Goal: Navigation & Orientation: Find specific page/section

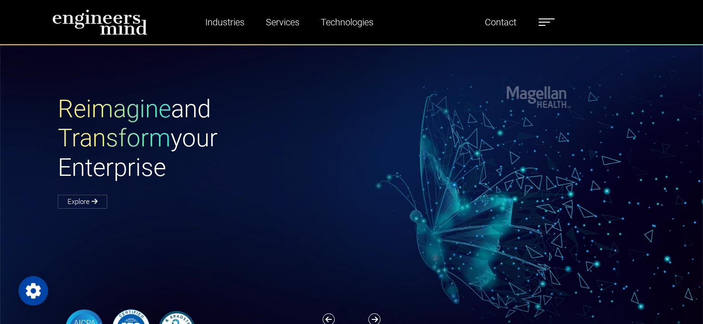
click at [355, 96] on div "Reimagine and Transform your Enterprise Explore" at bounding box center [204, 151] width 305 height 113
click at [551, 20] on label at bounding box center [546, 22] width 16 height 12
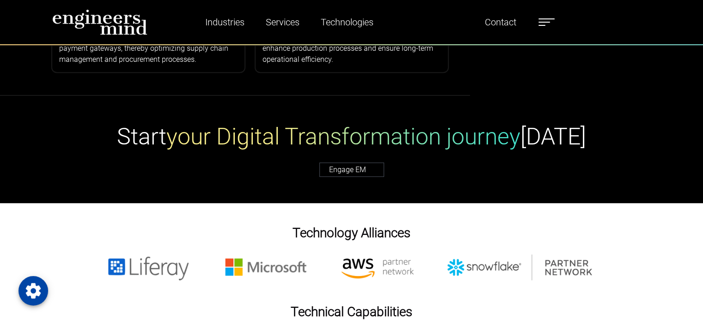
scroll to position [721, 0]
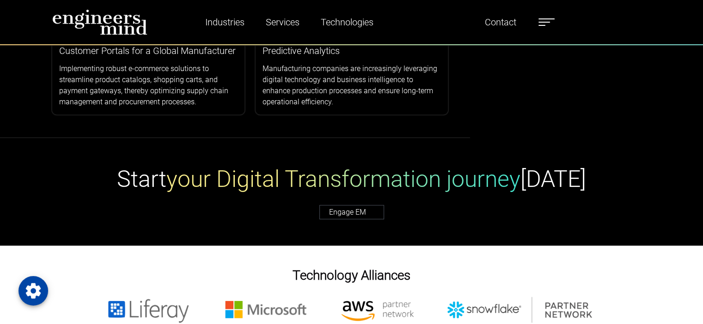
click at [553, 19] on label at bounding box center [546, 22] width 16 height 12
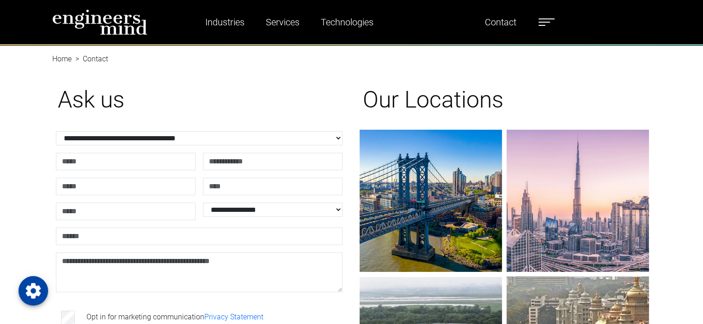
click at [544, 28] on ul "Industries Financial Services Healthcare Manufacturing Services Digital Transfo…" at bounding box center [370, 22] width 380 height 21
click at [545, 22] on span at bounding box center [544, 22] width 12 height 1
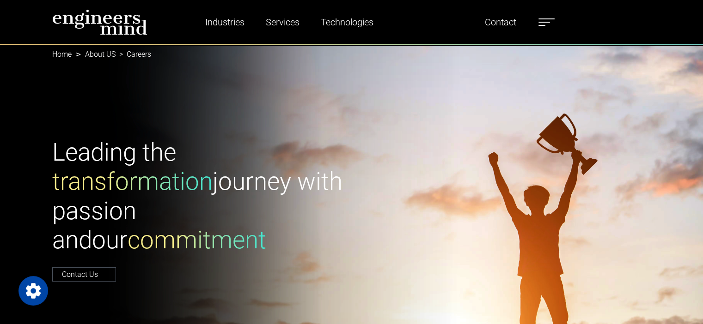
scroll to position [235, 0]
click at [555, 20] on label at bounding box center [546, 22] width 16 height 12
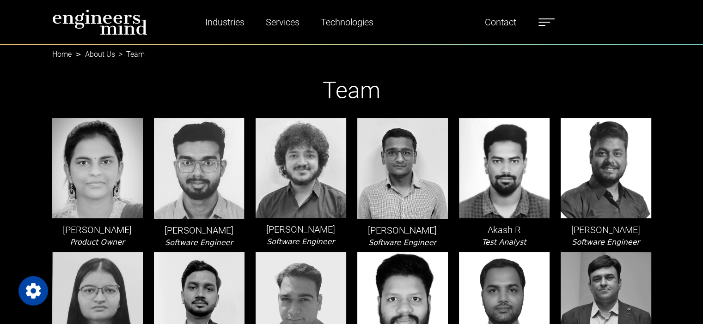
click at [117, 19] on img at bounding box center [99, 22] width 95 height 26
